Goal: Browse casually: Explore the website without a specific task or goal

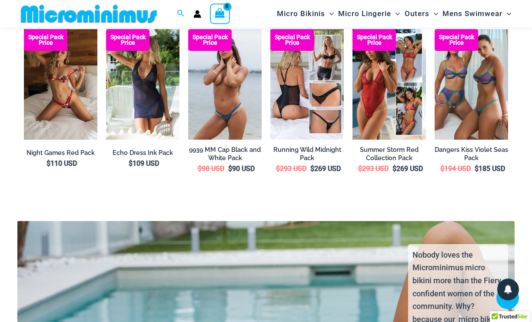
scroll to position [1376, 0]
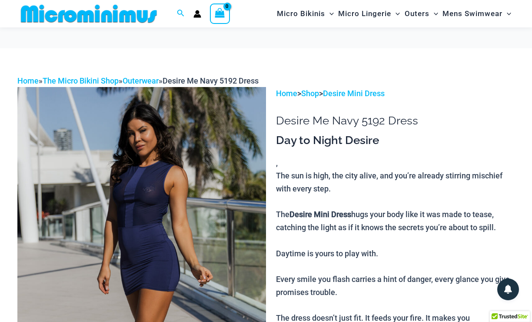
scroll to position [23, 0]
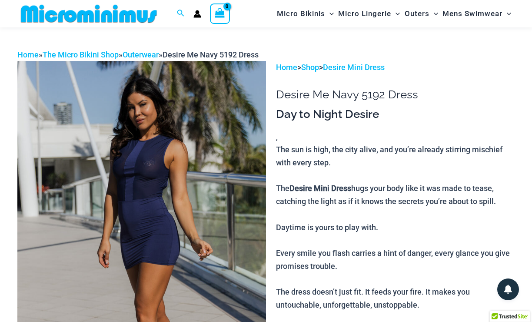
click at [177, 183] on img at bounding box center [141, 247] width 249 height 373
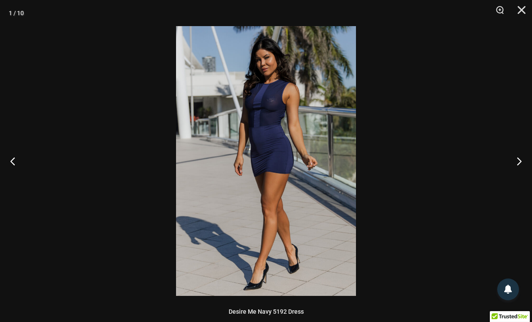
click at [90, 216] on div at bounding box center [266, 161] width 532 height 322
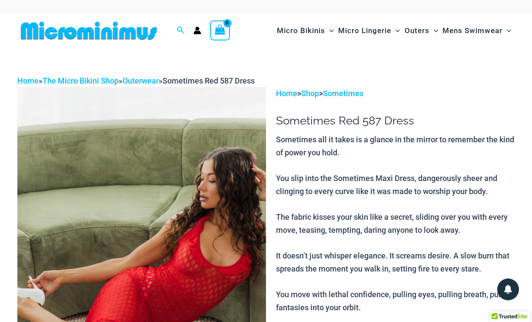
click at [139, 234] on img at bounding box center [141, 273] width 249 height 373
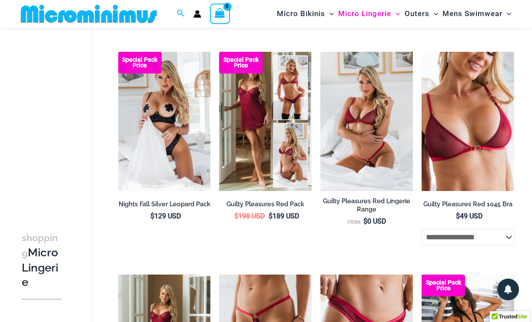
scroll to position [164, 0]
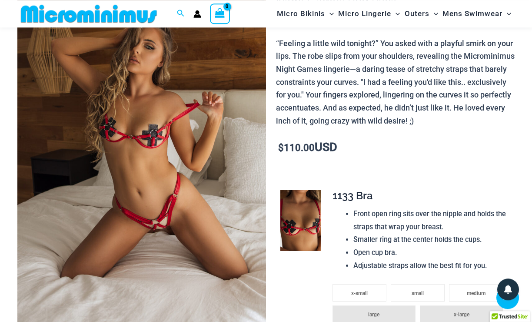
scroll to position [141, 0]
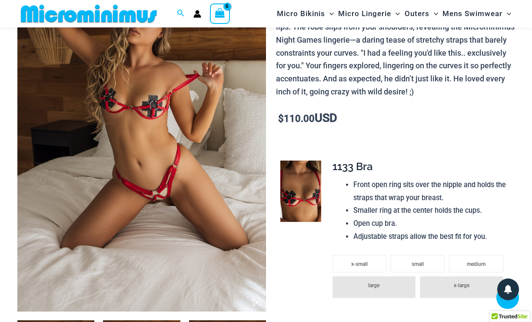
click at [156, 158] on img at bounding box center [141, 124] width 249 height 373
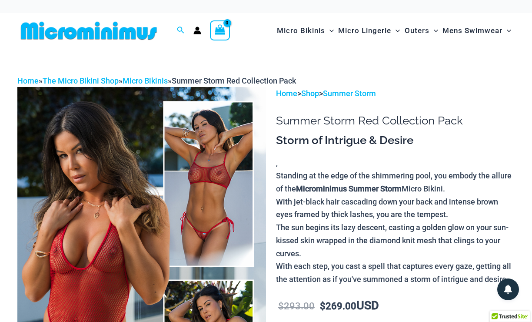
click at [129, 189] on img at bounding box center [141, 273] width 249 height 373
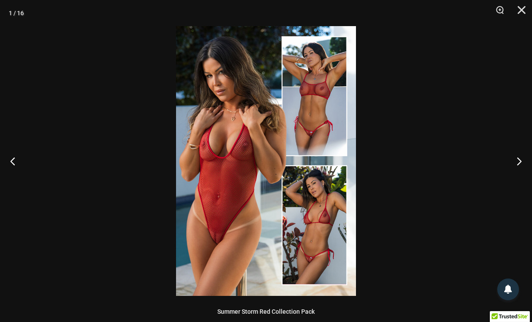
click at [225, 137] on img at bounding box center [266, 160] width 180 height 269
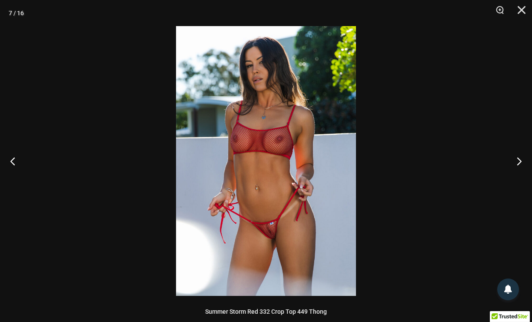
click at [297, 196] on img at bounding box center [266, 160] width 180 height 269
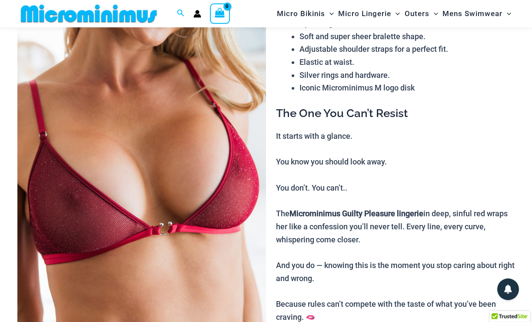
scroll to position [117, 0]
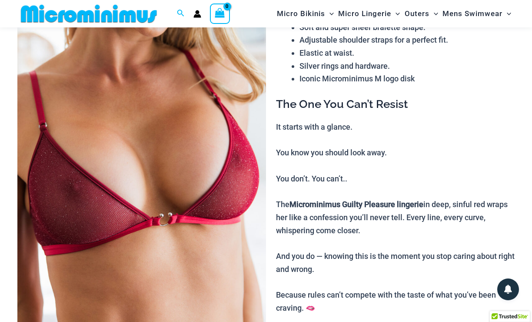
click at [79, 174] on img at bounding box center [141, 148] width 249 height 373
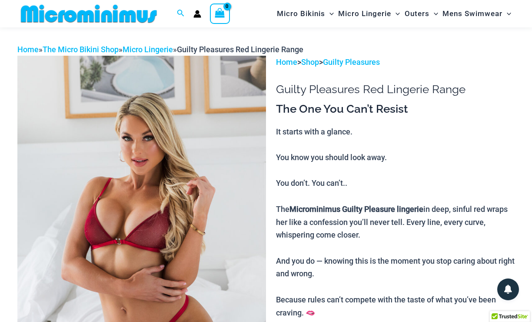
scroll to position [70, 0]
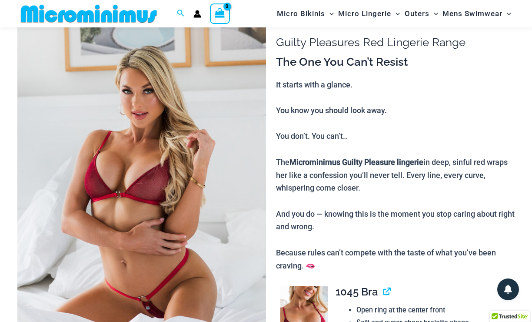
click at [152, 171] on img at bounding box center [141, 195] width 249 height 373
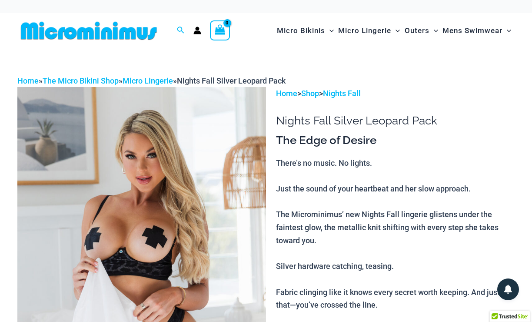
click at [125, 182] on img at bounding box center [141, 273] width 249 height 373
